Goal: Task Accomplishment & Management: Complete application form

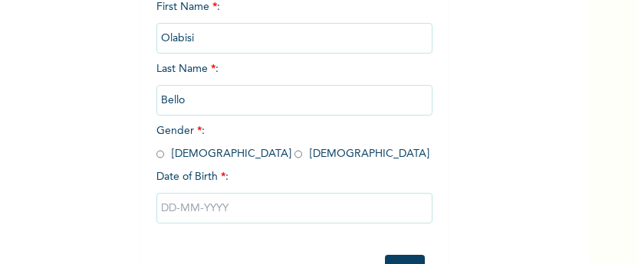
scroll to position [251, 0]
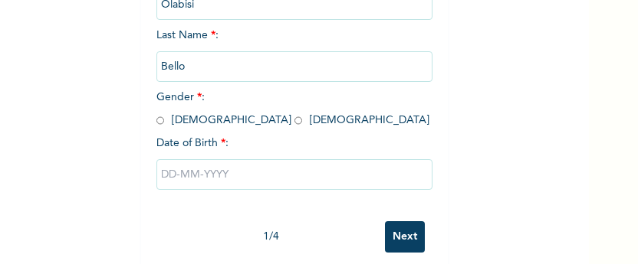
click at [294, 123] on input "radio" at bounding box center [298, 120] width 8 height 15
radio input "true"
click at [166, 169] on input "text" at bounding box center [294, 174] width 276 height 31
select select "8"
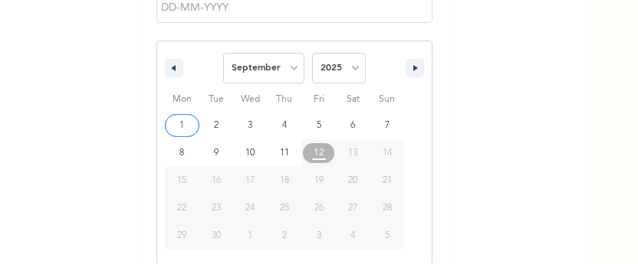
scroll to position [428, 0]
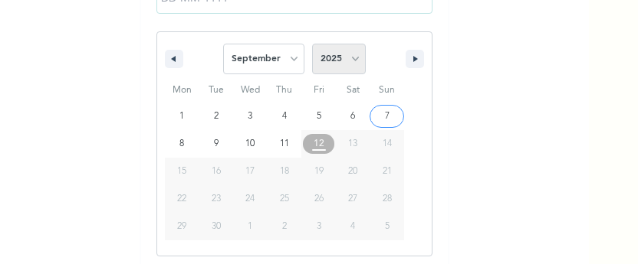
click at [357, 64] on select "2025 2024 2023 2022 2021 2020 2019 2018 2017 2016 2015 2014 2013 2012 2011 2010…" at bounding box center [339, 59] width 54 height 31
select select "1988"
click at [312, 44] on select "2025 2024 2023 2022 2021 2020 2019 2018 2017 2016 2015 2014 2013 2012 2011 2010…" at bounding box center [339, 59] width 54 height 31
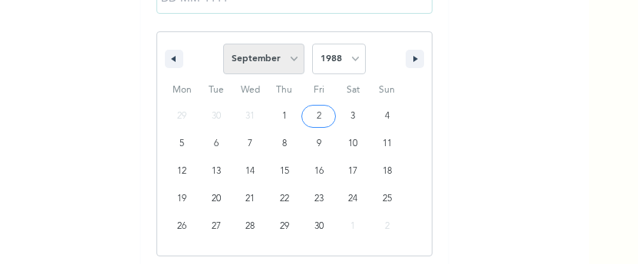
click at [288, 62] on select "January February March April May June July August September October November De…" at bounding box center [263, 59] width 81 height 31
select select "1"
click at [223, 44] on select "January February March April May June July August September October November De…" at bounding box center [263, 59] width 81 height 31
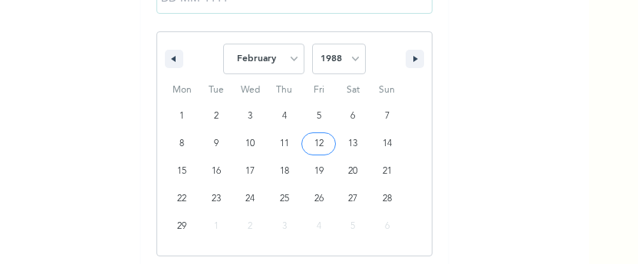
type input "[DATE]"
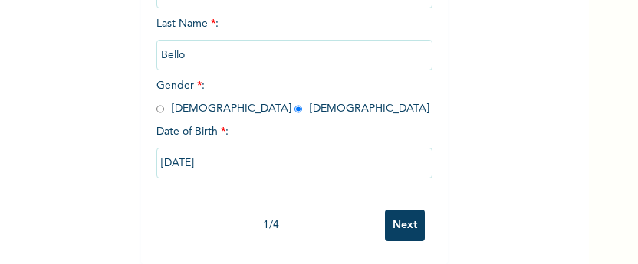
click at [402, 215] on input "Next" at bounding box center [405, 225] width 40 height 31
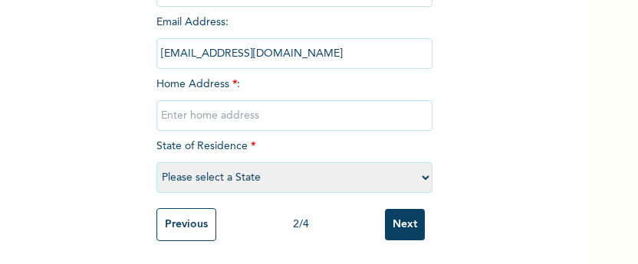
click at [215, 113] on input "text" at bounding box center [294, 115] width 276 height 31
type input "[STREET_ADDRESS][PERSON_NAME]"
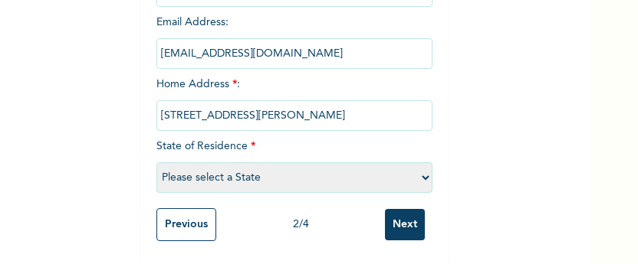
select select "25"
click at [403, 224] on input "Next" at bounding box center [405, 224] width 40 height 31
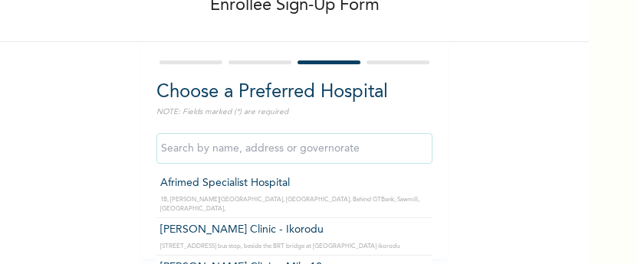
click at [214, 142] on input "text" at bounding box center [294, 148] width 276 height 31
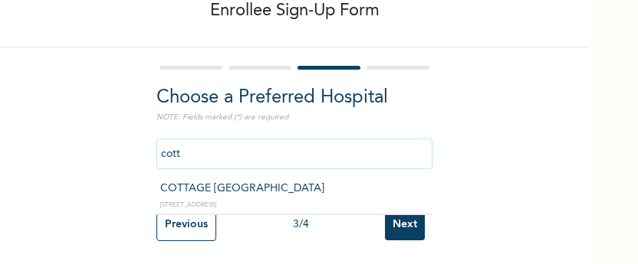
type input "COTTAGE [GEOGRAPHIC_DATA]"
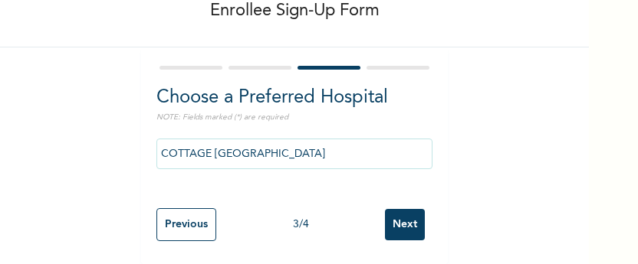
click at [395, 218] on input "Next" at bounding box center [405, 224] width 40 height 31
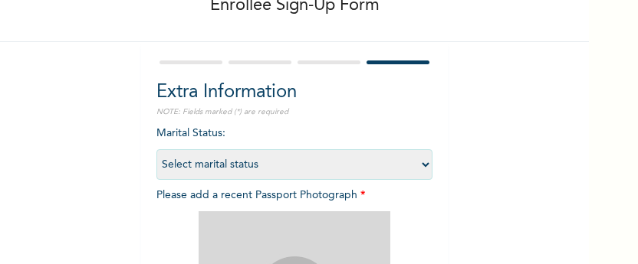
click at [418, 162] on select "Select marital status [DEMOGRAPHIC_DATA] Married [DEMOGRAPHIC_DATA] Widow/[DEMO…" at bounding box center [294, 164] width 276 height 31
select select "2"
click at [156, 149] on select "Select marital status [DEMOGRAPHIC_DATA] Married [DEMOGRAPHIC_DATA] Widow/[DEMO…" at bounding box center [294, 164] width 276 height 31
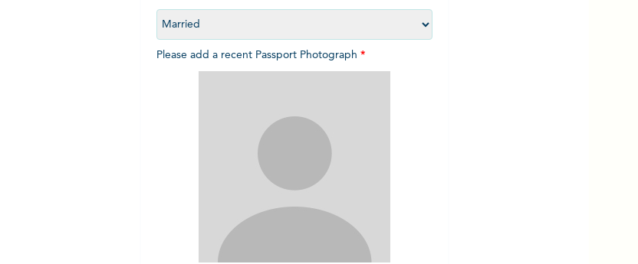
scroll to position [235, 0]
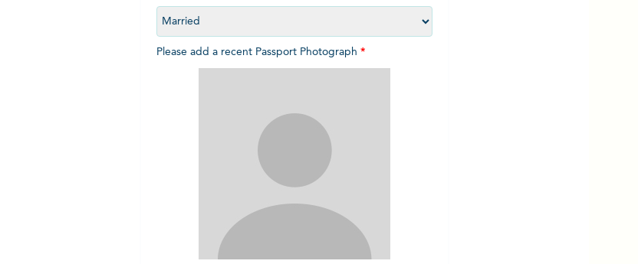
click at [327, 139] on img at bounding box center [295, 164] width 192 height 192
click at [410, 204] on div at bounding box center [294, 164] width 276 height 192
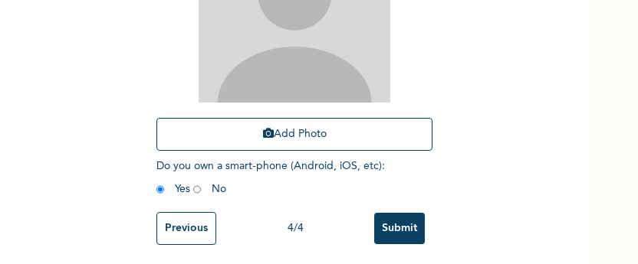
scroll to position [404, 0]
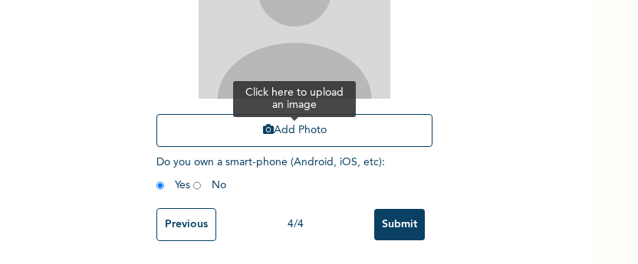
click at [275, 117] on button "Add Photo" at bounding box center [294, 130] width 276 height 33
click at [310, 123] on button "Add Photo" at bounding box center [294, 130] width 276 height 33
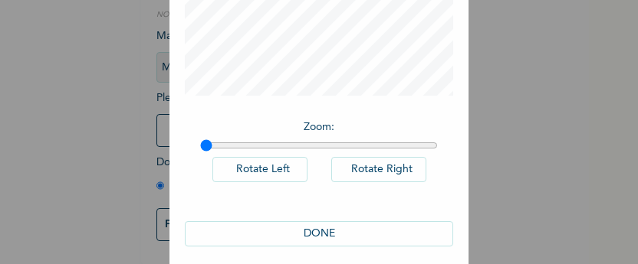
scroll to position [270, 0]
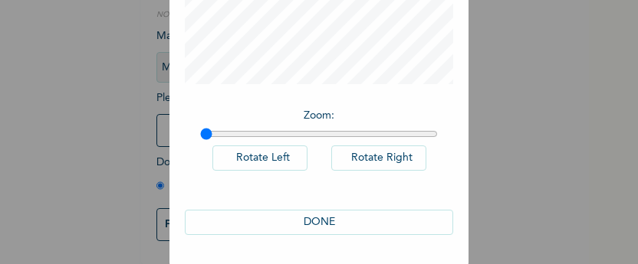
click at [395, 225] on button "DONE" at bounding box center [319, 222] width 268 height 25
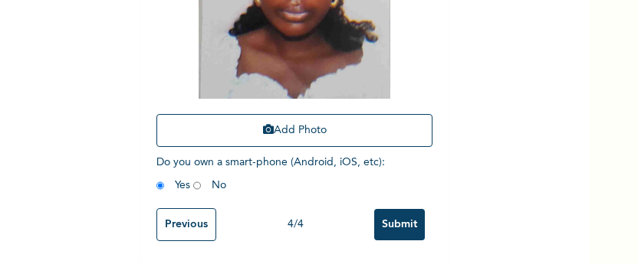
scroll to position [403, 0]
click at [402, 217] on input "Submit" at bounding box center [399, 224] width 51 height 31
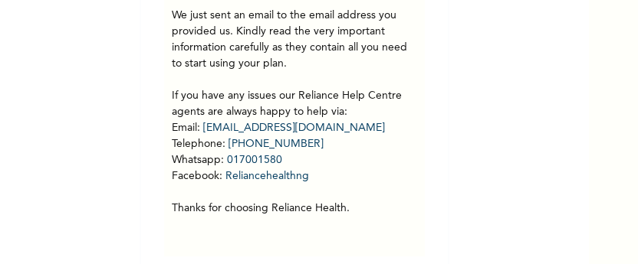
scroll to position [259, 0]
